Goal: Task Accomplishment & Management: Use online tool/utility

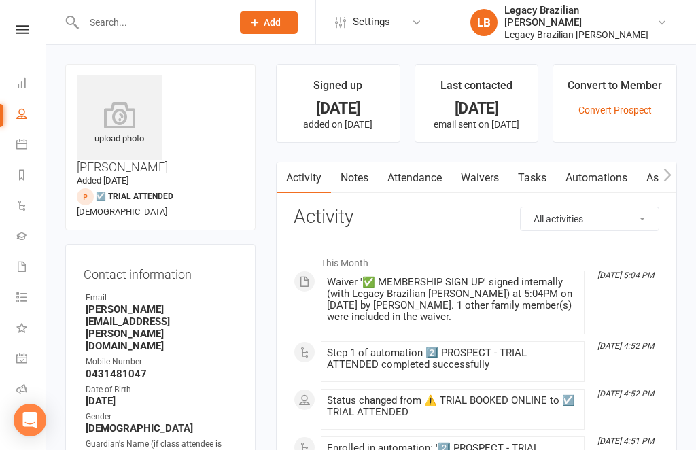
scroll to position [37, 1]
click at [17, 363] on link "Roll call" at bounding box center [30, 353] width 31 height 31
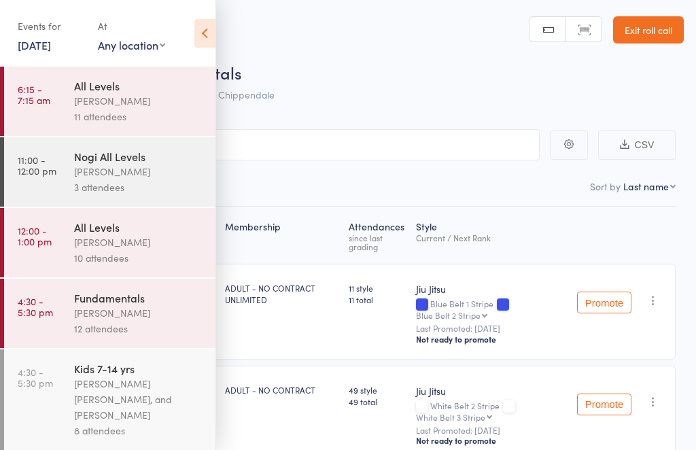
click at [200, 29] on icon at bounding box center [204, 33] width 21 height 29
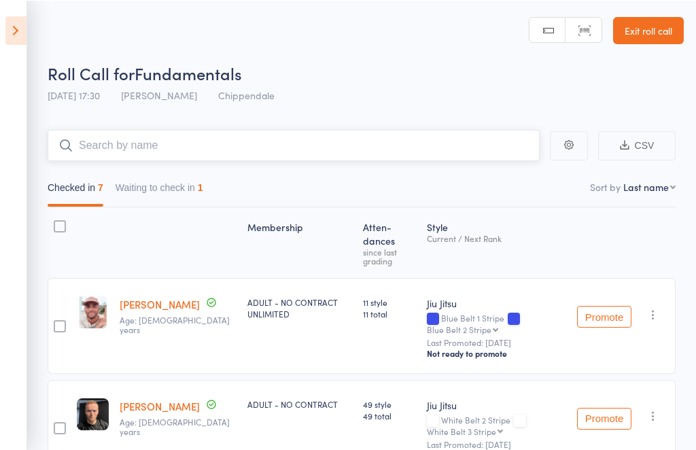
click at [322, 136] on input "search" at bounding box center [294, 144] width 492 height 31
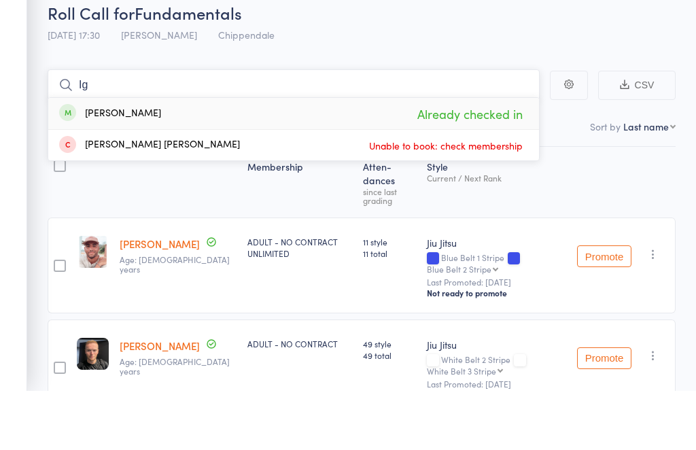
type input "I"
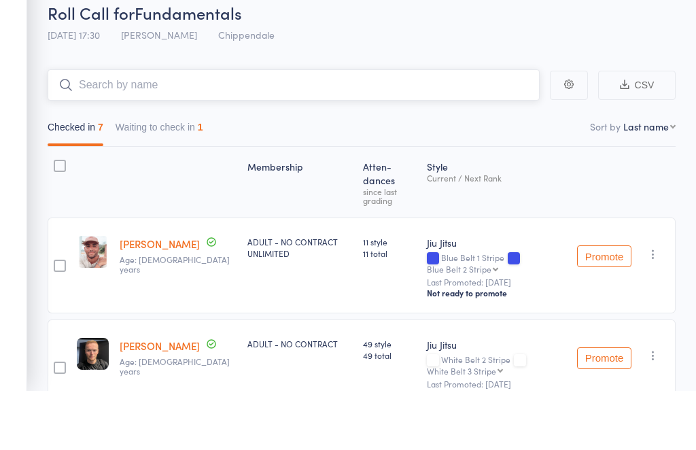
click at [185, 175] on button "Waiting to check in 1" at bounding box center [160, 190] width 88 height 31
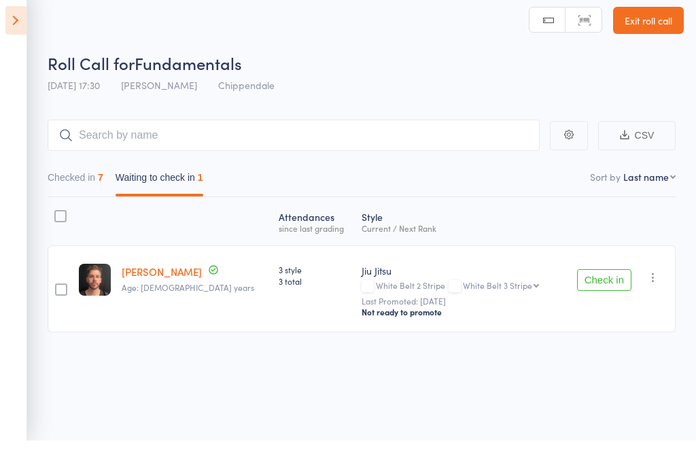
scroll to position [10, 0]
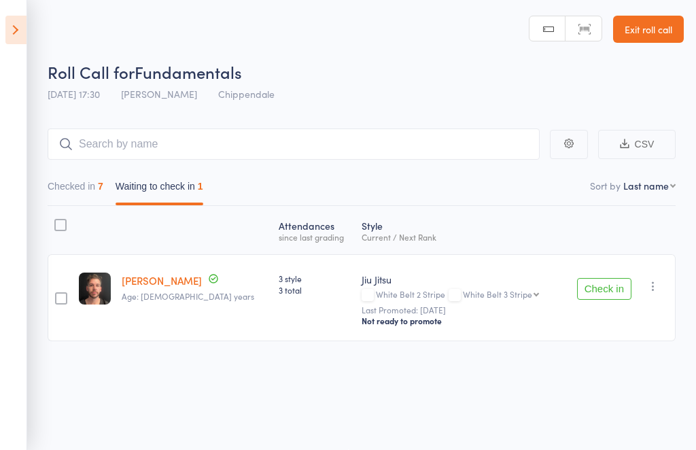
click at [662, 278] on button "button" at bounding box center [653, 286] width 16 height 16
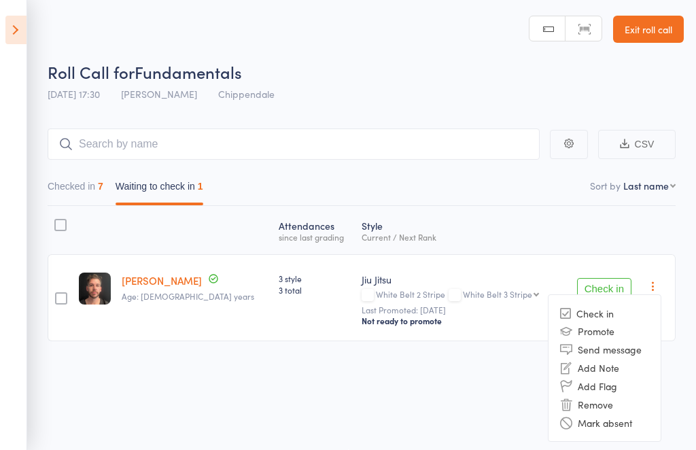
click at [599, 395] on li "Remove" at bounding box center [605, 404] width 112 height 18
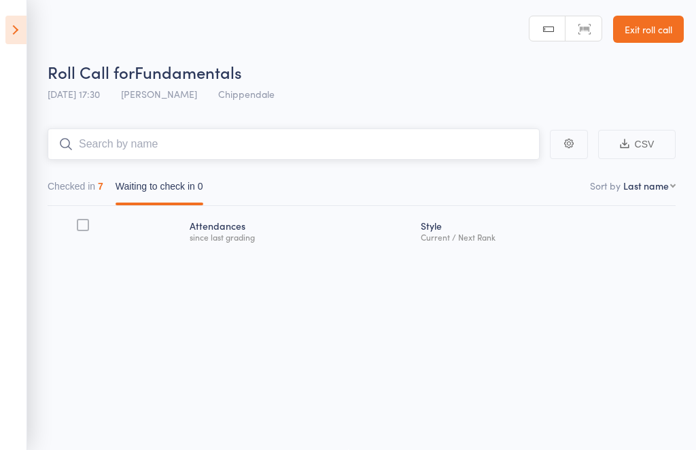
click at [322, 143] on input "search" at bounding box center [294, 144] width 492 height 31
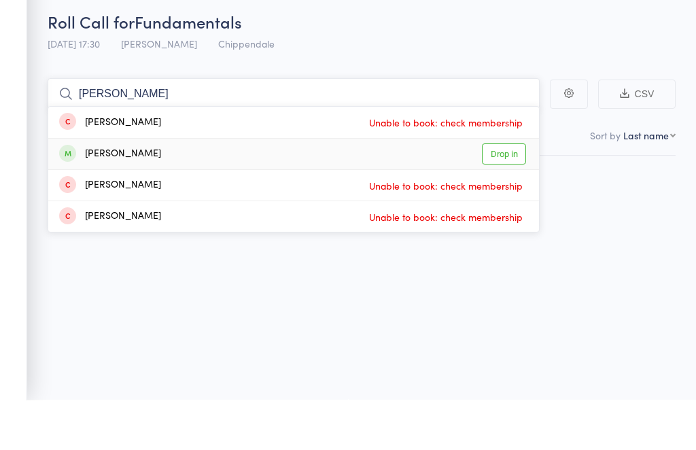
type input "Abishek"
click at [503, 194] on link "Drop in" at bounding box center [504, 204] width 44 height 21
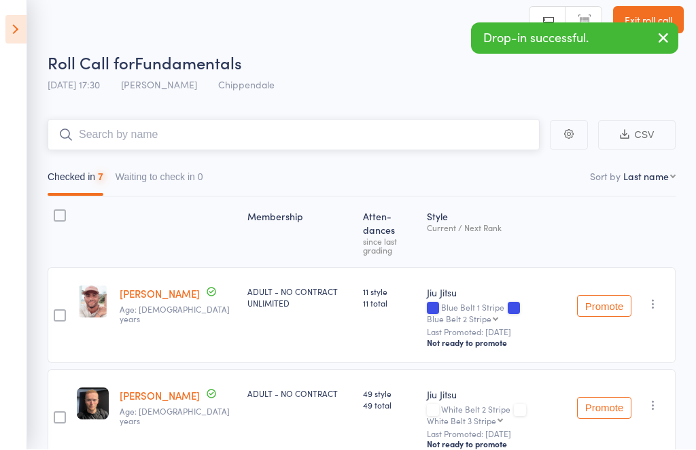
scroll to position [10, 0]
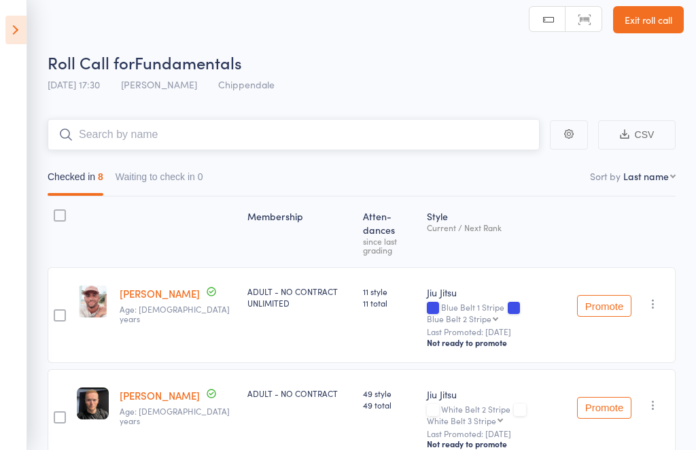
click at [460, 135] on input "search" at bounding box center [294, 134] width 492 height 31
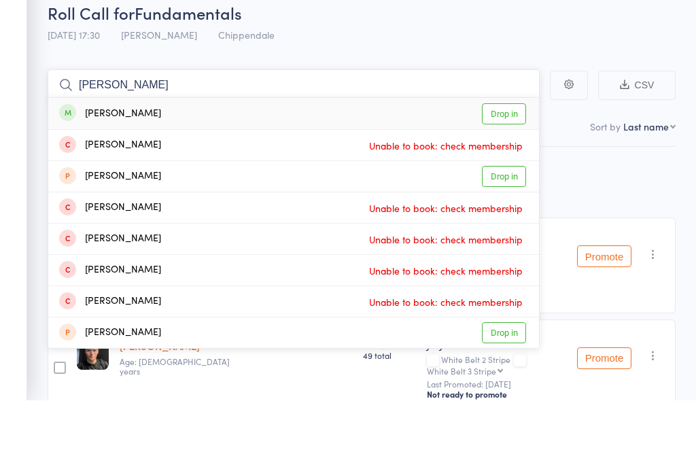
type input "Maggie"
click at [507, 154] on link "Drop in" at bounding box center [504, 164] width 44 height 21
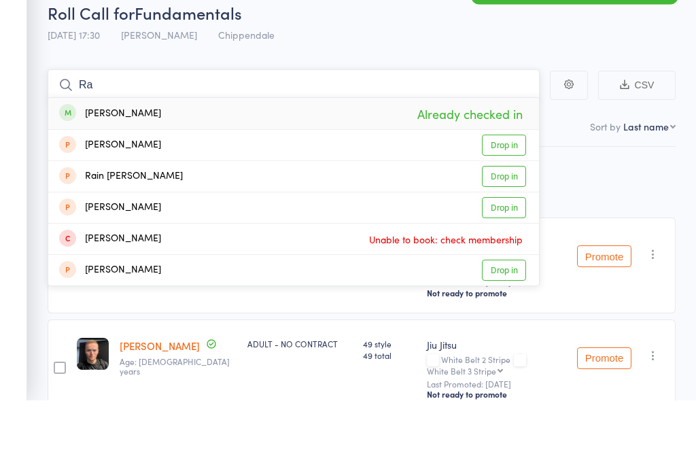
type input "R"
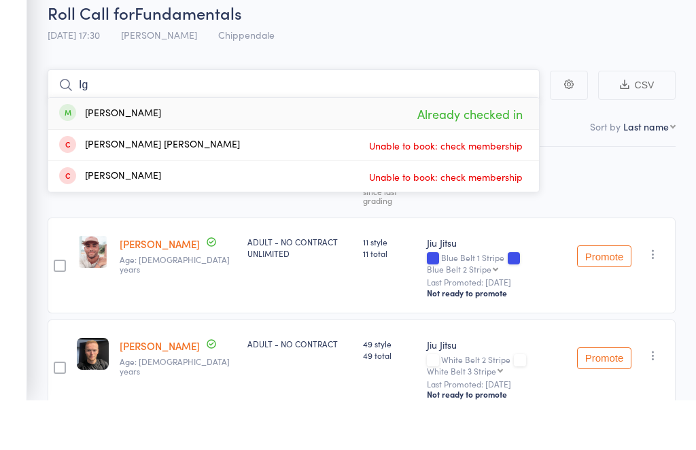
type input "I"
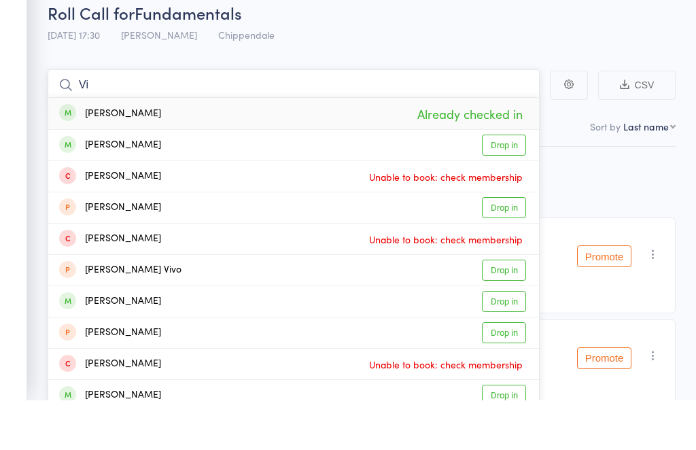
type input "V"
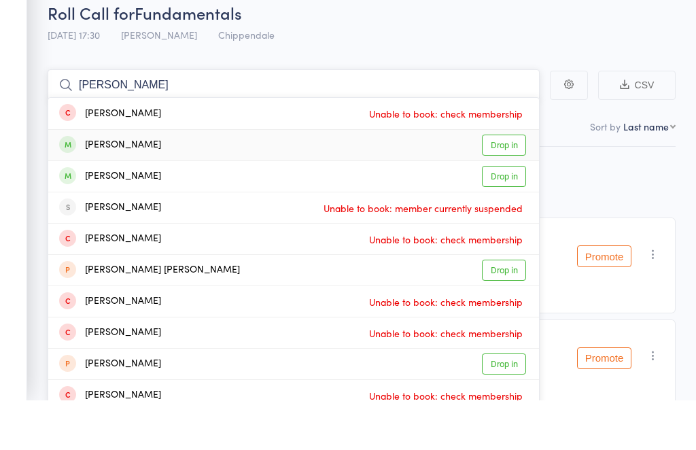
type input "Jose"
click at [511, 185] on link "Drop in" at bounding box center [504, 195] width 44 height 21
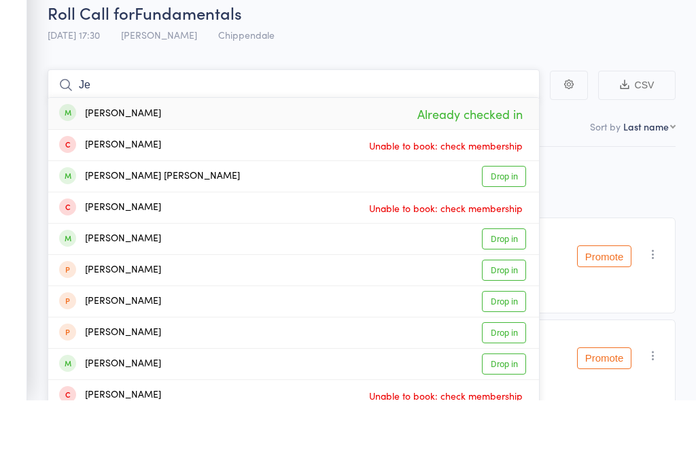
type input "J"
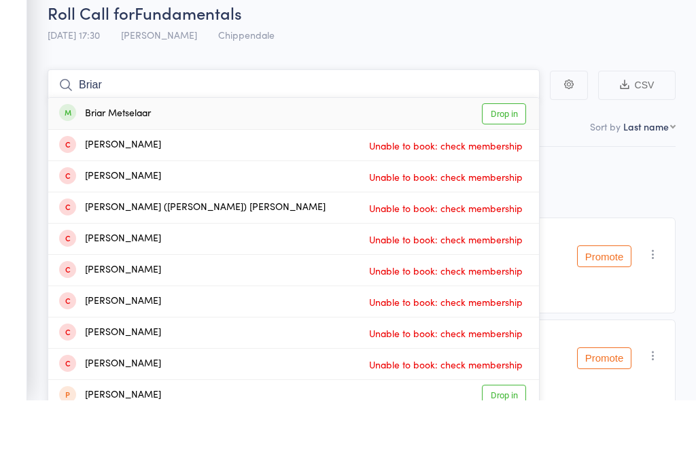
type input "Briar"
click at [513, 154] on link "Drop in" at bounding box center [504, 164] width 44 height 21
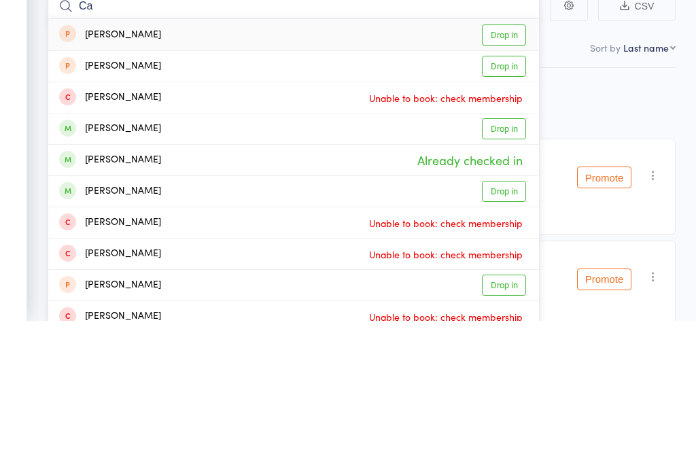
type input "C"
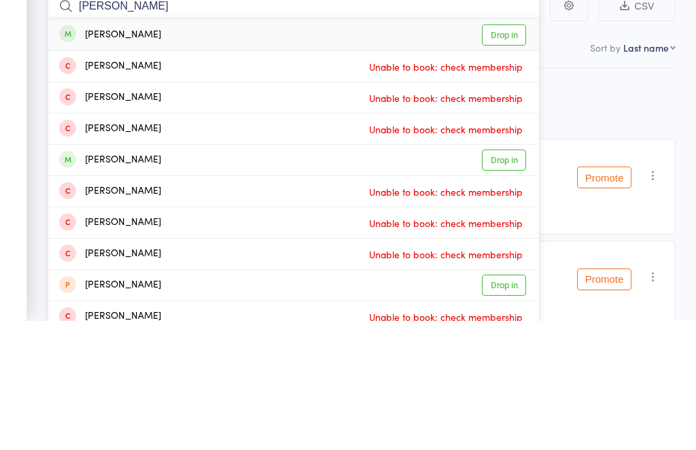
type input "Andrew chen"
click at [498, 148] on div "Andrew Chen Drop in" at bounding box center [293, 163] width 491 height 31
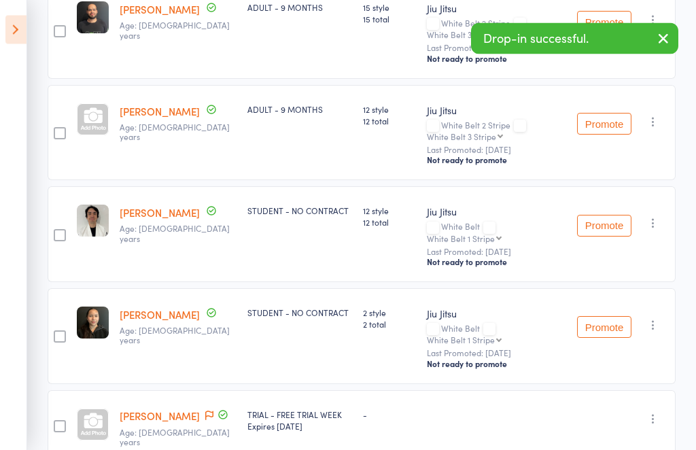
scroll to position [979, 0]
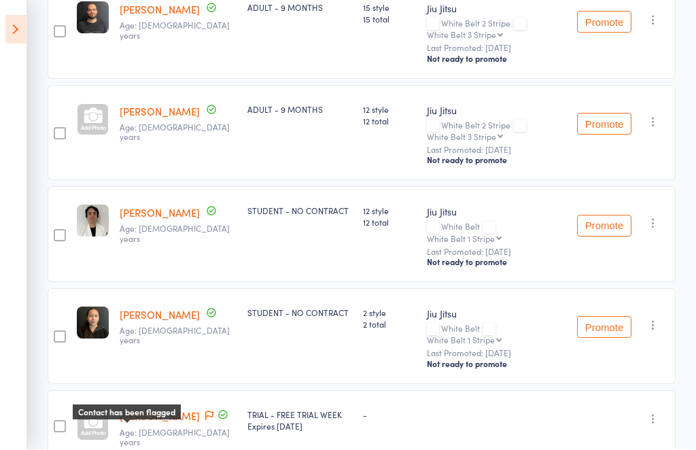
click at [205, 411] on icon at bounding box center [209, 416] width 8 height 10
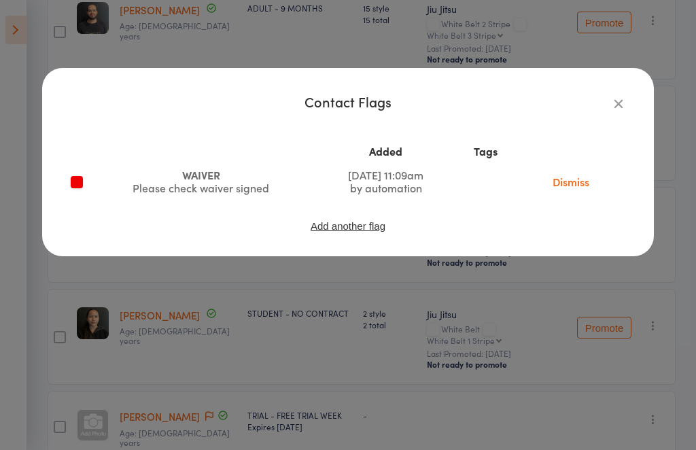
click at [583, 183] on link "Dismiss" at bounding box center [571, 181] width 57 height 15
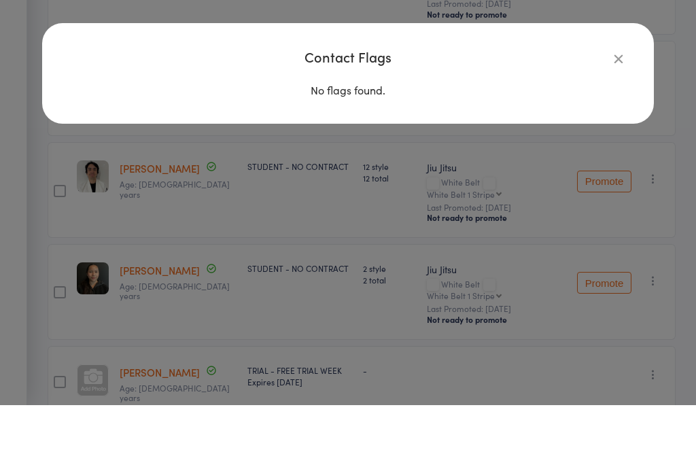
scroll to position [1012, 0]
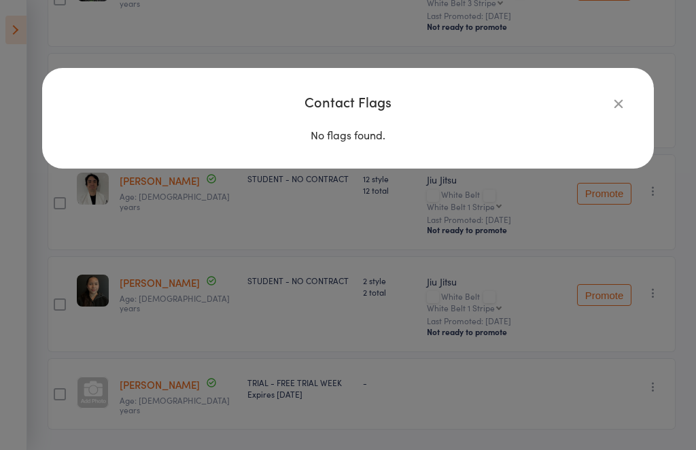
click at [626, 103] on icon "button" at bounding box center [618, 103] width 15 height 15
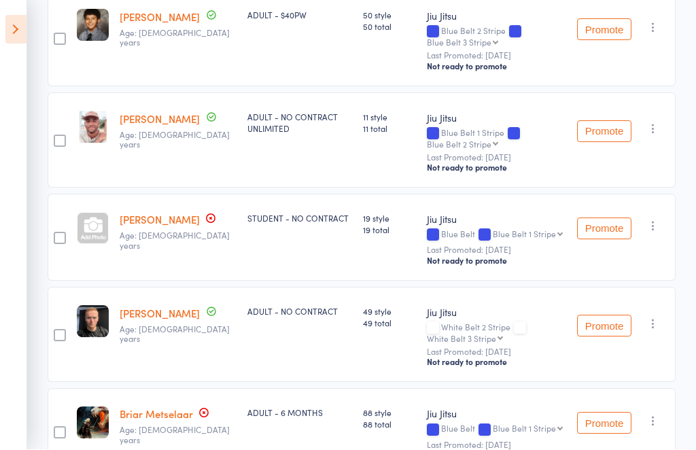
scroll to position [287, 0]
click at [207, 214] on icon at bounding box center [211, 218] width 8 height 8
click at [446, 449] on div "Not ready to promote" at bounding box center [496, 454] width 139 height 11
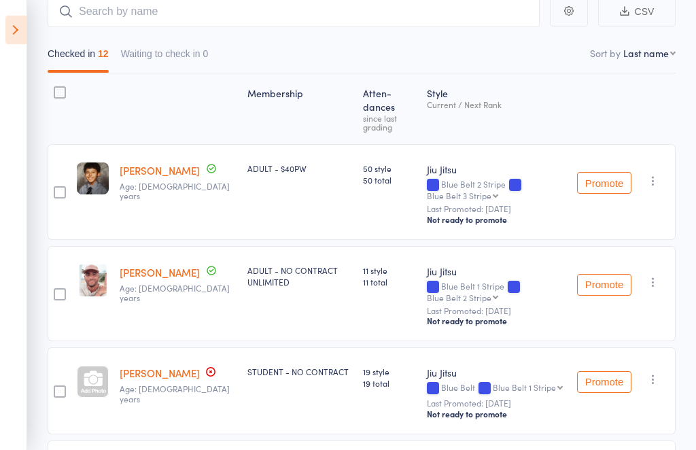
scroll to position [0, 0]
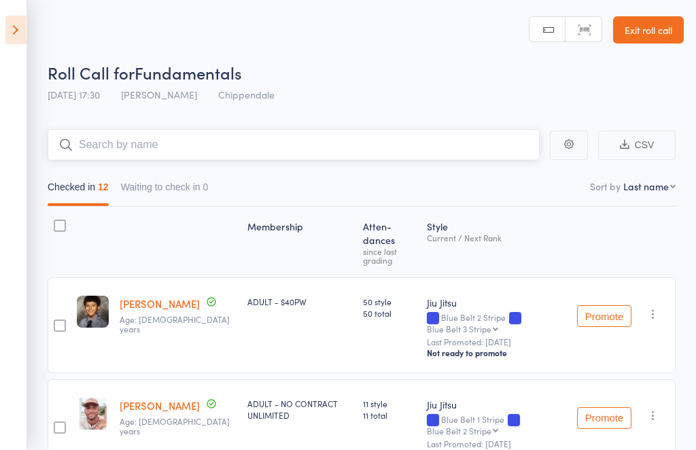
click at [467, 158] on input "search" at bounding box center [294, 144] width 492 height 31
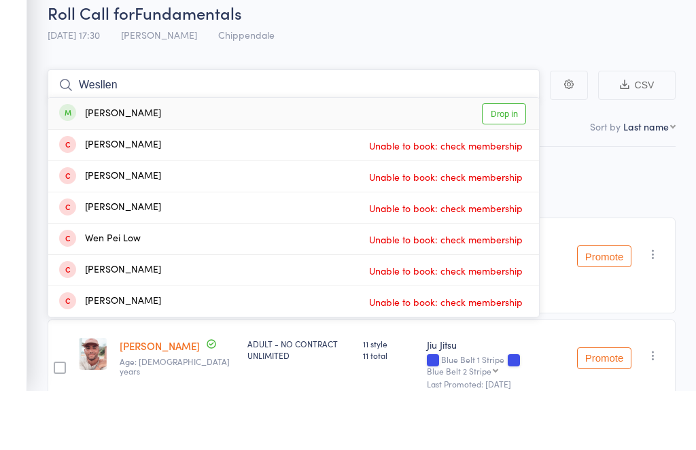
type input "Wesllen"
click at [500, 163] on link "Drop in" at bounding box center [504, 173] width 44 height 21
